Goal: Transaction & Acquisition: Purchase product/service

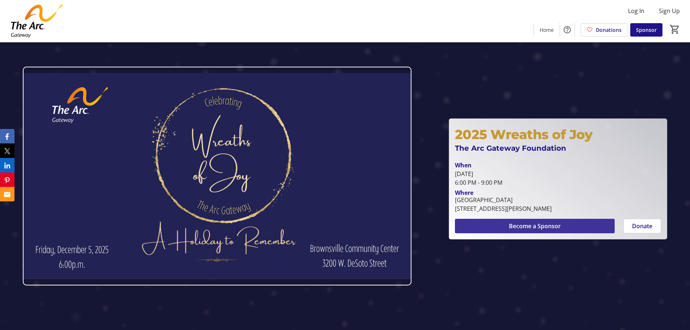
click at [541, 225] on span "Become a Sponsor" at bounding box center [535, 226] width 52 height 9
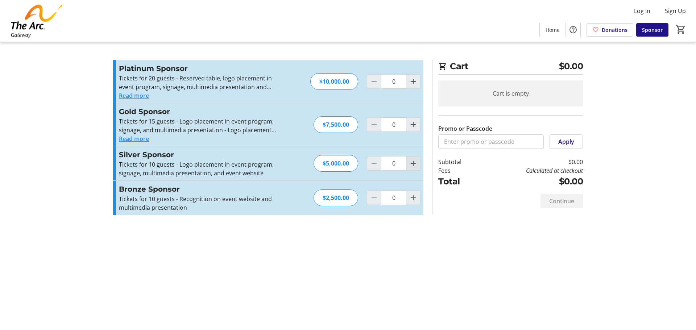
click at [413, 164] on mat-icon "Increment by one" at bounding box center [413, 163] width 9 height 9
type input "1"
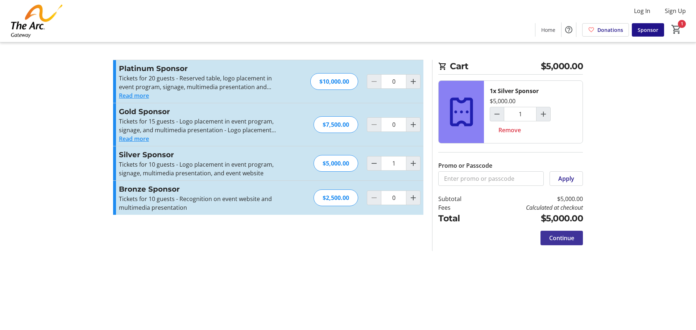
click at [561, 238] on span "Continue" at bounding box center [561, 238] width 25 height 9
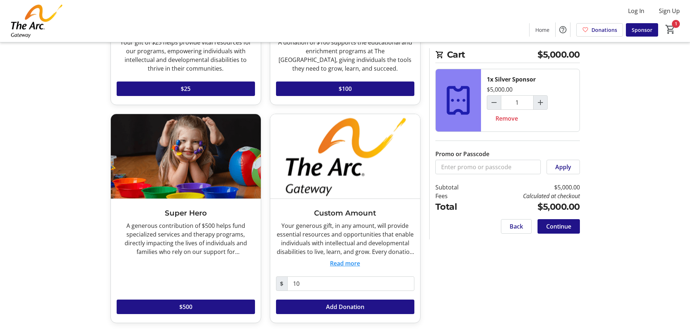
scroll to position [153, 0]
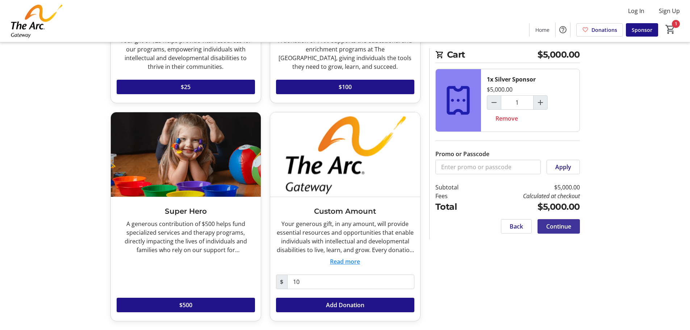
click at [556, 222] on span "Continue" at bounding box center [559, 226] width 25 height 9
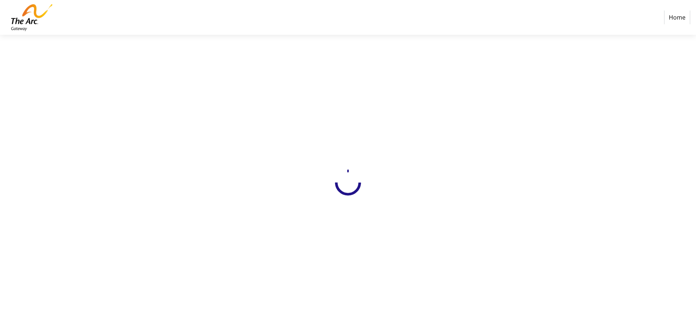
select select
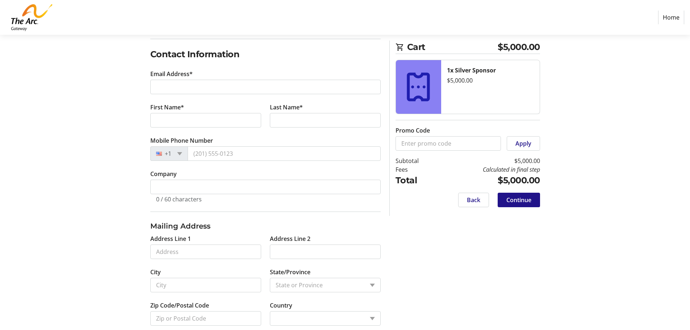
scroll to position [126, 0]
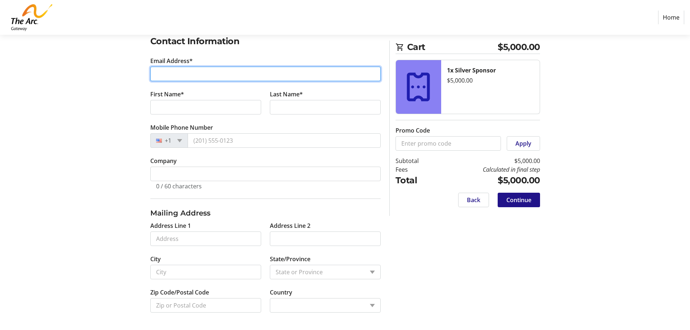
click at [199, 72] on input "Email Address*" at bounding box center [265, 74] width 231 height 14
type input "[PERSON_NAME][EMAIL_ADDRESS][DOMAIN_NAME]"
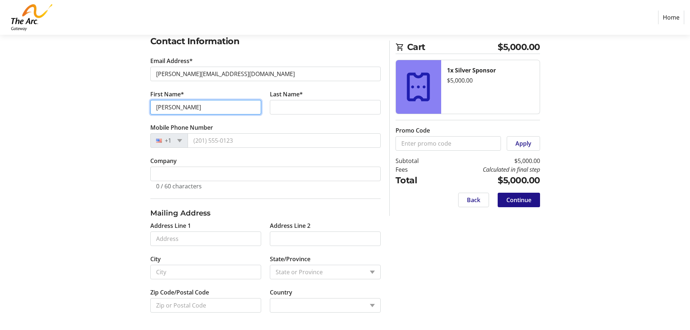
type input "[PERSON_NAME]"
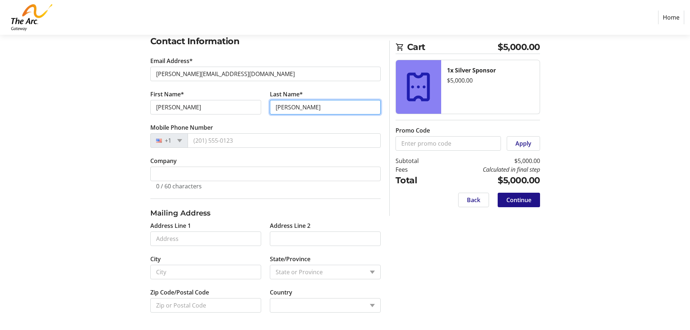
type input "[PERSON_NAME]"
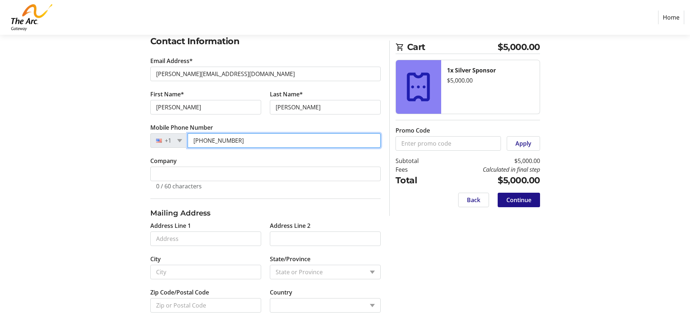
type input "[PHONE_NUMBER]"
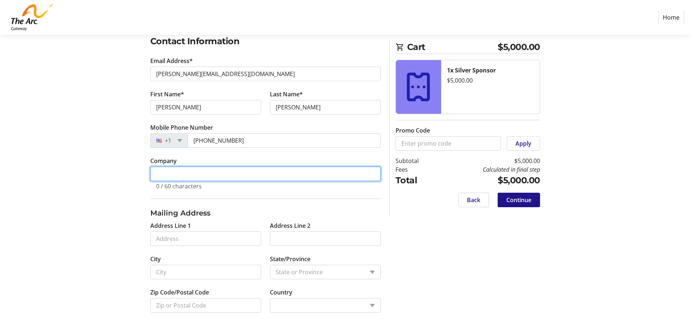
click at [223, 169] on input "Company" at bounding box center [265, 174] width 231 height 14
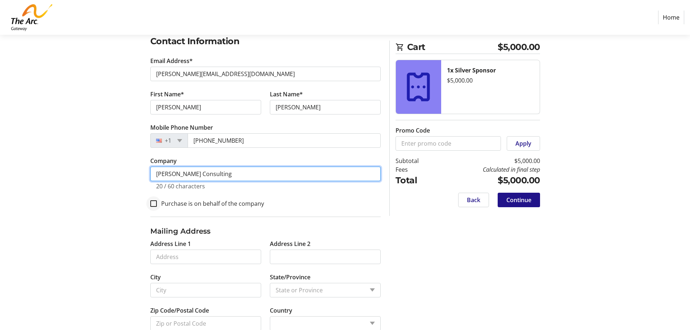
type input "[PERSON_NAME] Consulting"
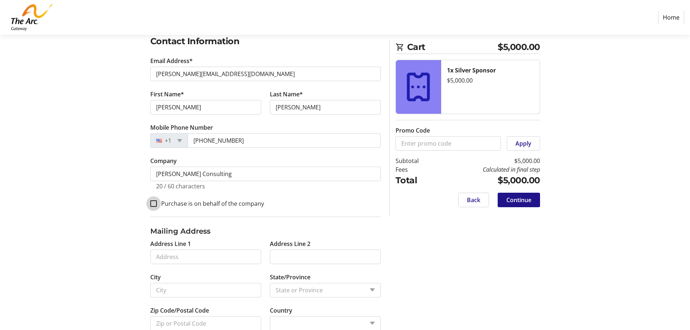
click at [152, 201] on input "Purchase is on behalf of the company" at bounding box center [153, 203] width 7 height 7
checkbox input "true"
click at [173, 257] on input "Address Line 1" at bounding box center [205, 257] width 111 height 14
type input "[STREET_ADDRESS]"
type input "Pensacola"
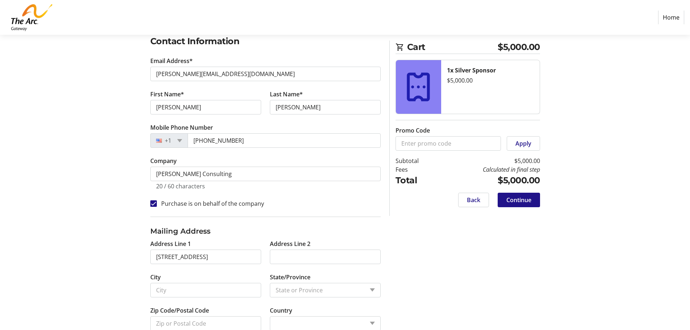
select select
type input "32501"
select select "US"
select select "FL"
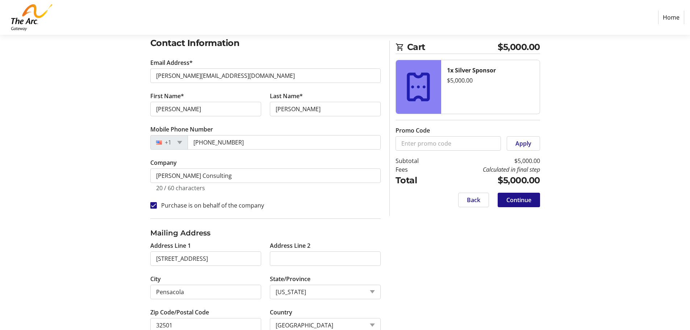
scroll to position [144, 0]
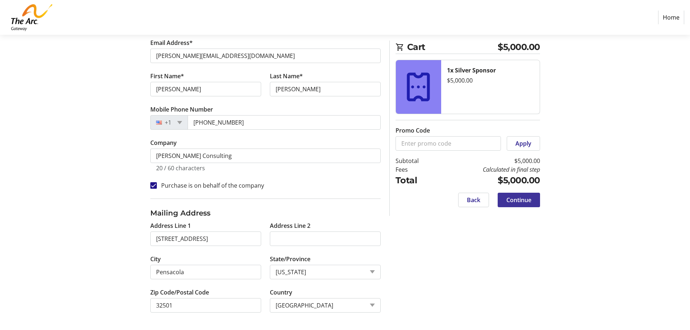
click at [531, 200] on span "Continue" at bounding box center [519, 200] width 25 height 9
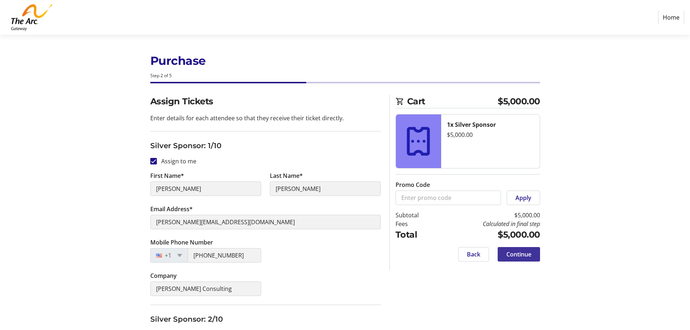
click at [518, 256] on span "Continue" at bounding box center [519, 254] width 25 height 9
click at [154, 161] on input "Assign to me" at bounding box center [153, 161] width 7 height 7
checkbox input "false"
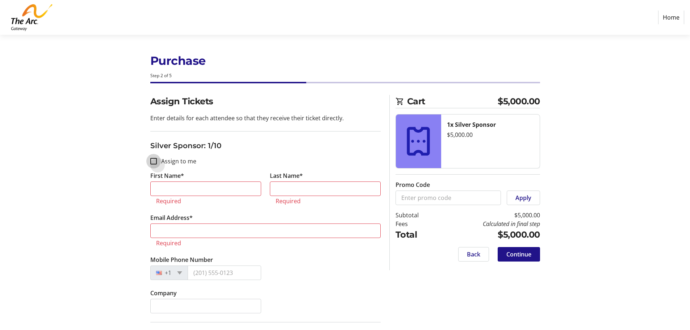
click at [153, 161] on input "Assign to me" at bounding box center [153, 161] width 7 height 7
checkbox input "true"
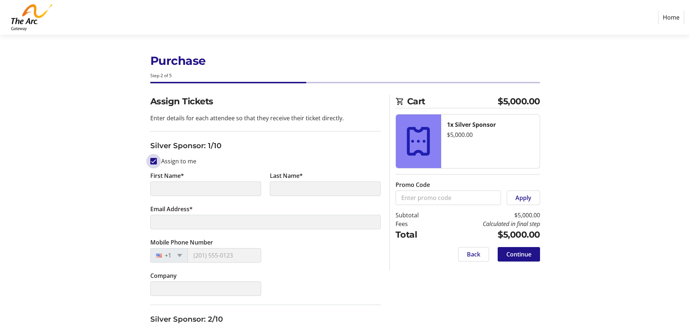
type input "[PERSON_NAME]"
type input "[PERSON_NAME][EMAIL_ADDRESS][DOMAIN_NAME]"
type input "[PHONE_NUMBER]"
type input "[PERSON_NAME] Consulting"
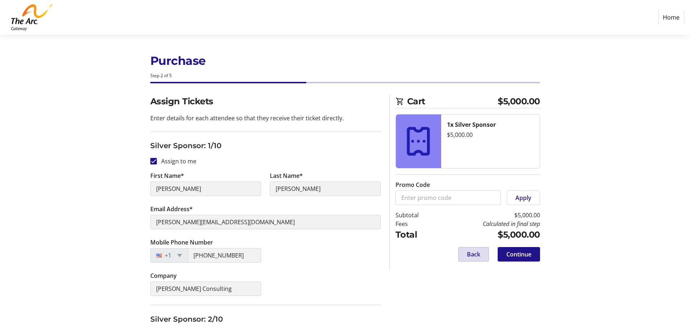
click at [472, 255] on span "Back" at bounding box center [473, 254] width 13 height 9
select select "FL"
select select "US"
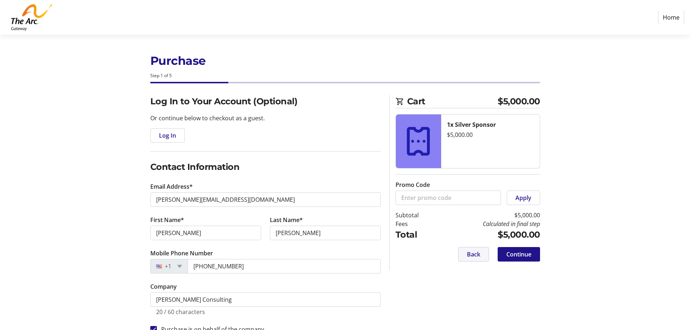
click at [472, 255] on span "Back" at bounding box center [473, 254] width 13 height 9
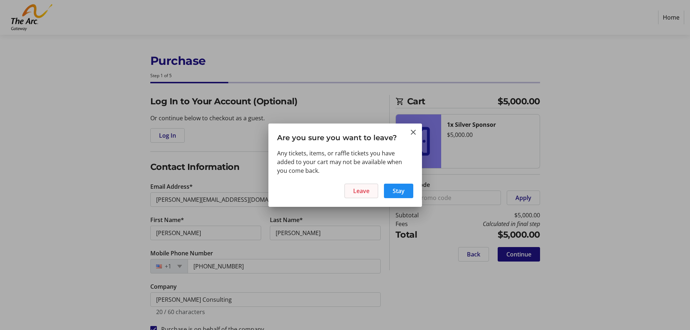
click at [365, 190] on span "Leave" at bounding box center [361, 191] width 16 height 9
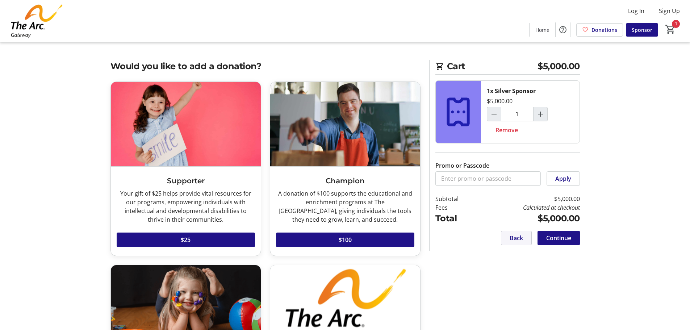
click at [511, 239] on span "Back" at bounding box center [516, 238] width 13 height 9
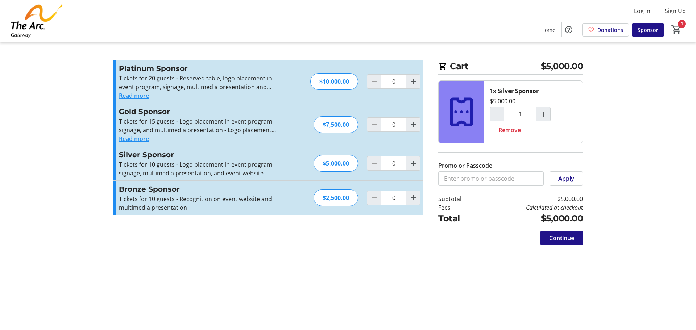
type input "1"
